Goal: Information Seeking & Learning: Learn about a topic

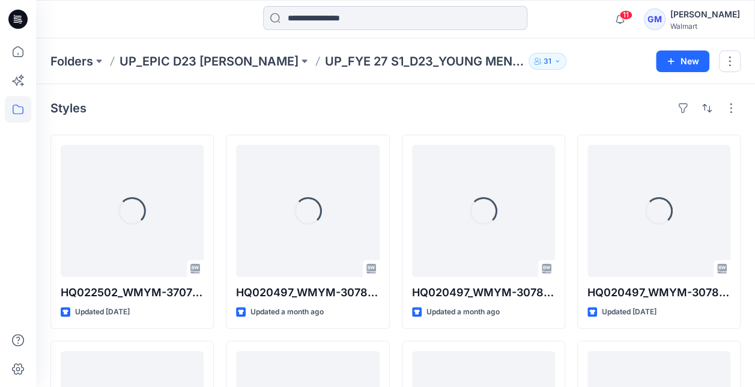
click at [369, 14] on input at bounding box center [395, 18] width 264 height 24
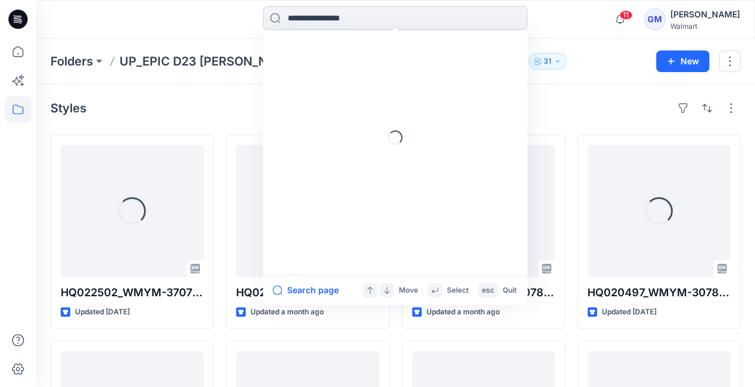
type input "*"
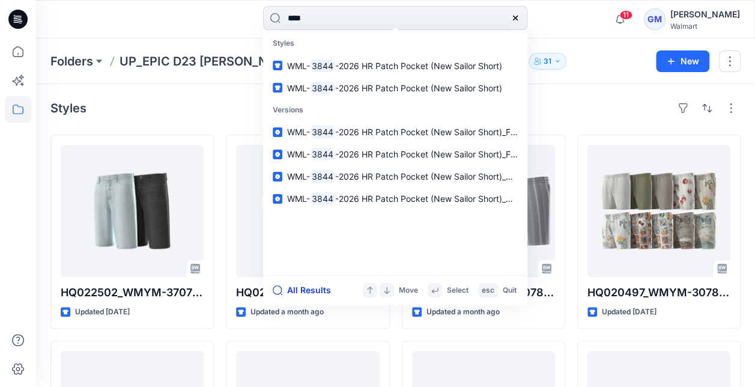
type input "****"
click at [311, 287] on button "All Results" at bounding box center [306, 290] width 66 height 14
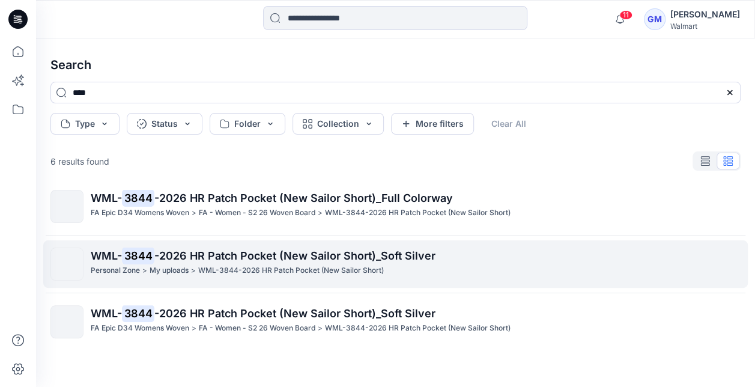
scroll to position [1, 0]
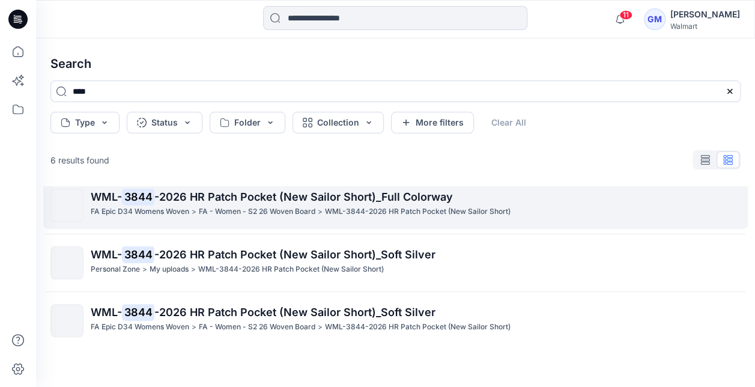
click at [439, 202] on span "-2026 HR Patch Pocket (New Sailor Short)_Full Colorway" at bounding box center [303, 196] width 298 height 13
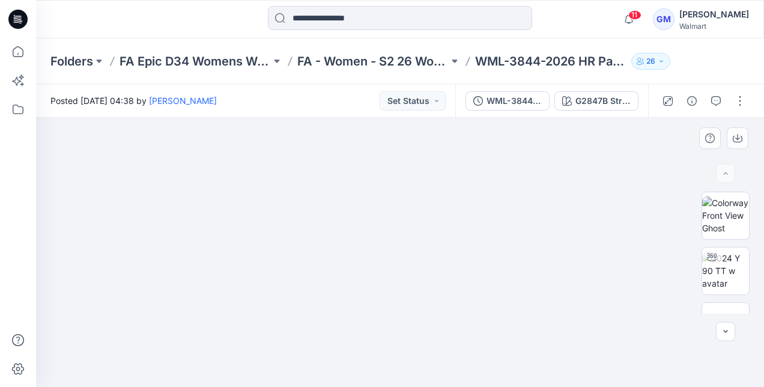
drag, startPoint x: 574, startPoint y: 291, endPoint x: 401, endPoint y: 286, distance: 172.4
click at [401, 286] on img at bounding box center [400, 226] width 601 height 319
click at [603, 97] on div "G2847B Stripe" at bounding box center [602, 100] width 55 height 13
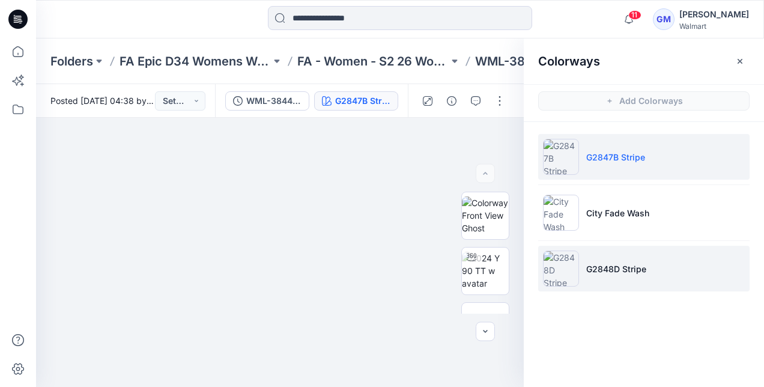
click at [576, 267] on img at bounding box center [561, 268] width 36 height 36
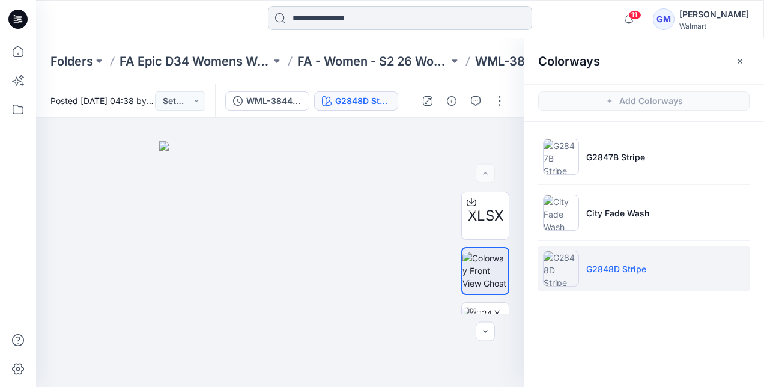
click at [347, 22] on input at bounding box center [400, 18] width 264 height 24
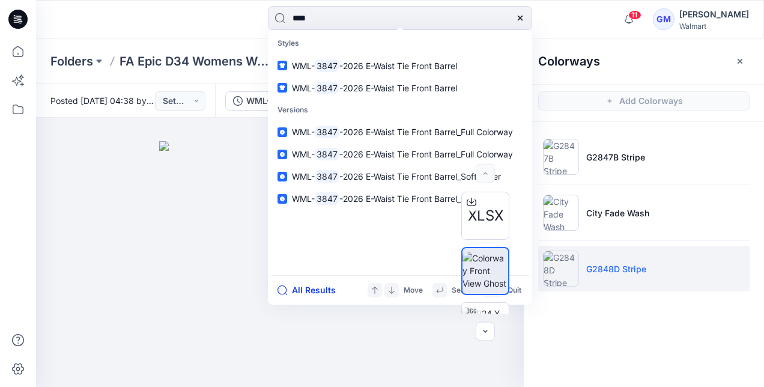
type input "****"
click at [306, 289] on button "All Results" at bounding box center [310, 290] width 66 height 14
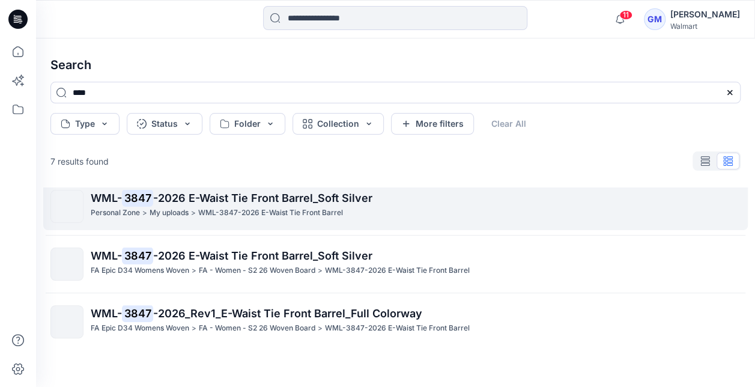
scroll to position [1, 0]
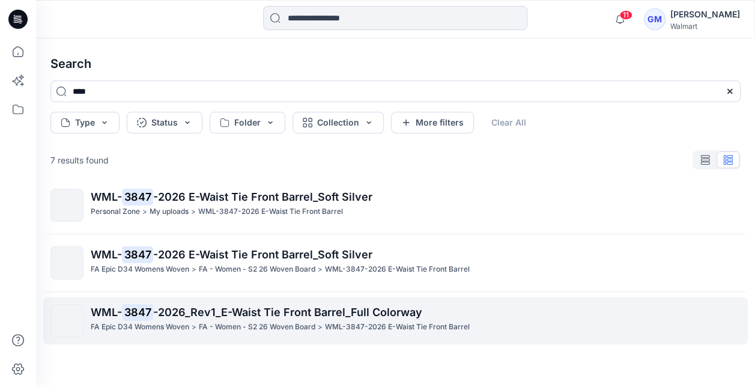
click at [336, 316] on span "-2026_Rev1_E-Waist Tie Front Barrel_Full Colorway" at bounding box center [287, 312] width 269 height 13
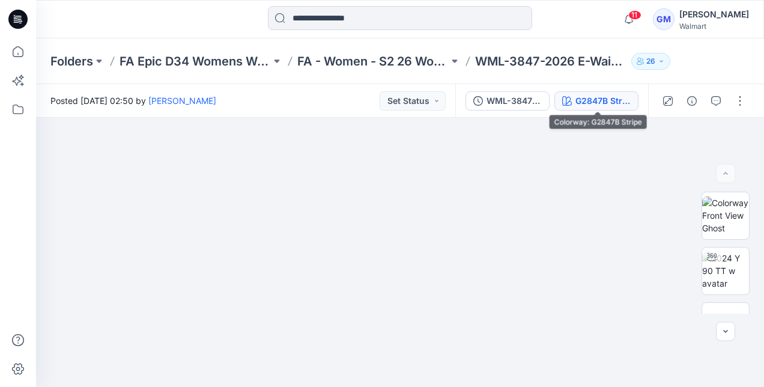
click at [603, 100] on div "G2847B Stripe" at bounding box center [602, 100] width 55 height 13
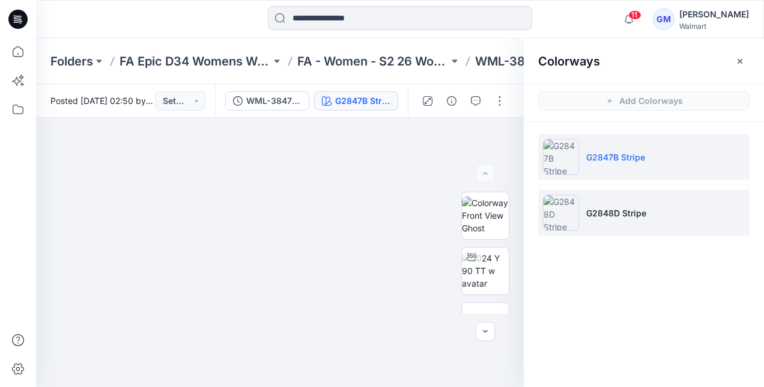
click at [613, 211] on p "G2848D Stripe" at bounding box center [616, 213] width 60 height 13
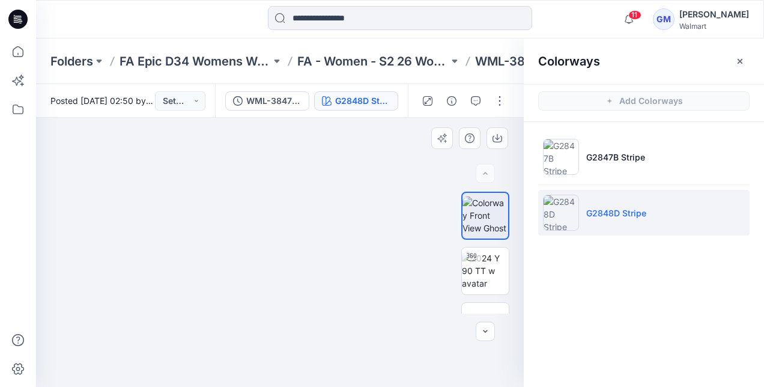
drag, startPoint x: 282, startPoint y: 235, endPoint x: 303, endPoint y: 288, distance: 56.7
click at [303, 288] on img at bounding box center [279, 247] width 154 height 279
